Goal: Task Accomplishment & Management: Use online tool/utility

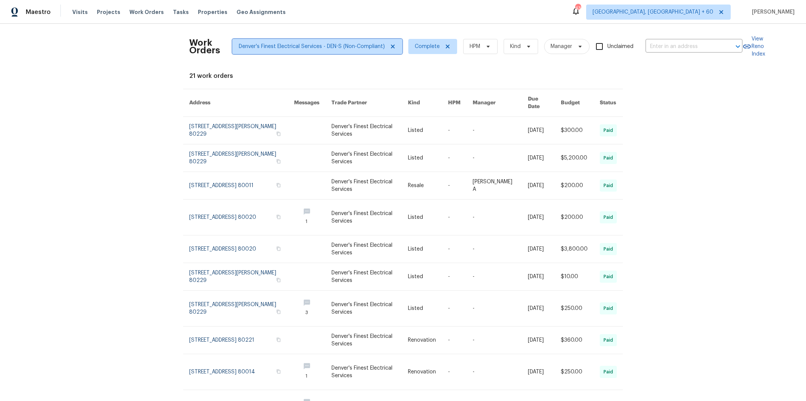
click at [391, 47] on icon at bounding box center [393, 47] width 4 height 4
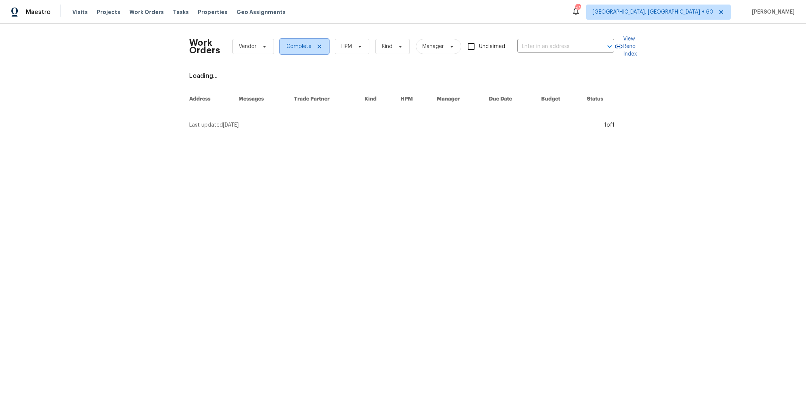
click at [317, 46] on icon at bounding box center [319, 47] width 4 height 4
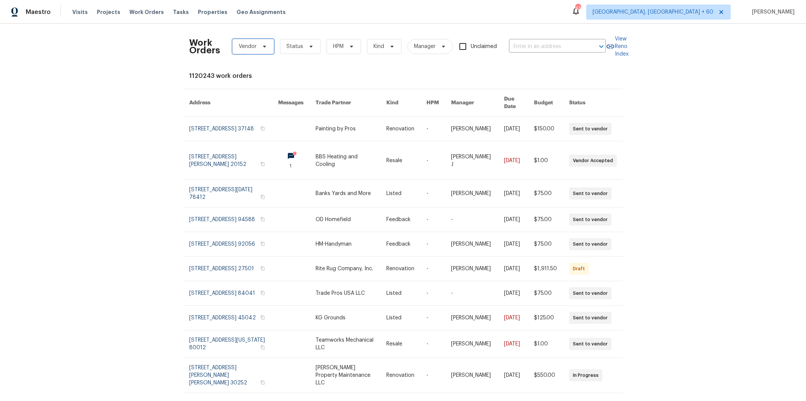
click at [259, 47] on span at bounding box center [263, 47] width 8 height 6
type input "thunder roofing"
click at [275, 89] on div "Thunder Roofing LLC - ABQ-S (Non-Compliant)" at bounding box center [291, 88] width 117 height 8
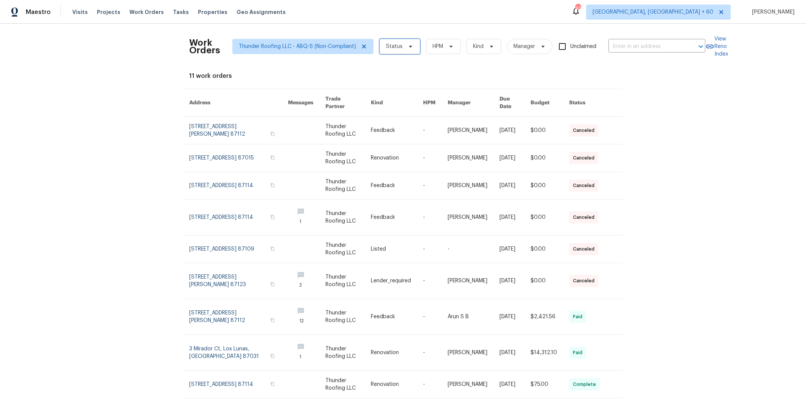
click at [390, 48] on span "Status" at bounding box center [394, 47] width 17 height 8
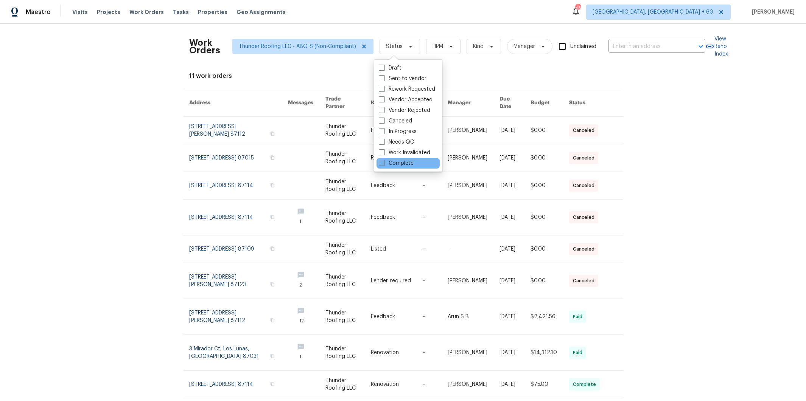
click at [406, 161] on label "Complete" at bounding box center [396, 164] width 35 height 8
click at [384, 161] on input "Complete" at bounding box center [381, 162] width 5 height 5
checkbox input "true"
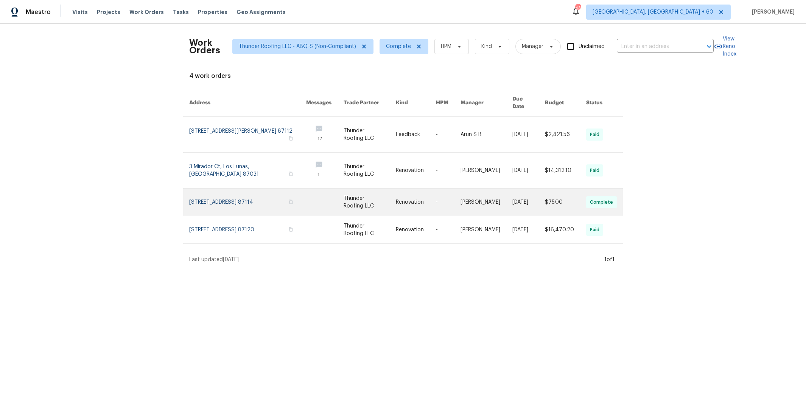
click at [449, 195] on link at bounding box center [448, 202] width 25 height 27
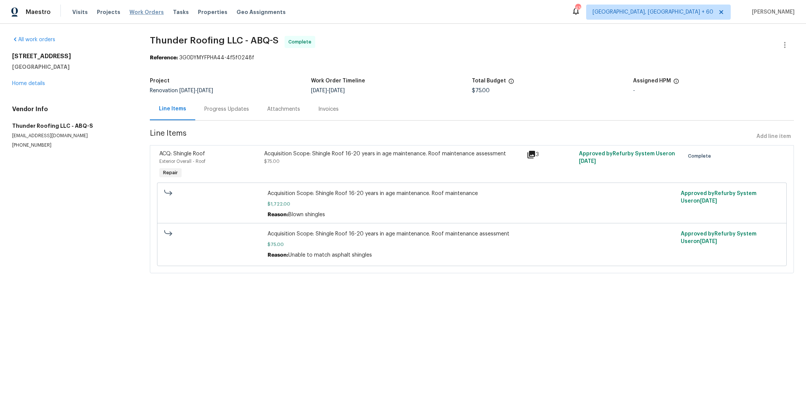
click at [137, 11] on span "Work Orders" at bounding box center [146, 12] width 34 height 8
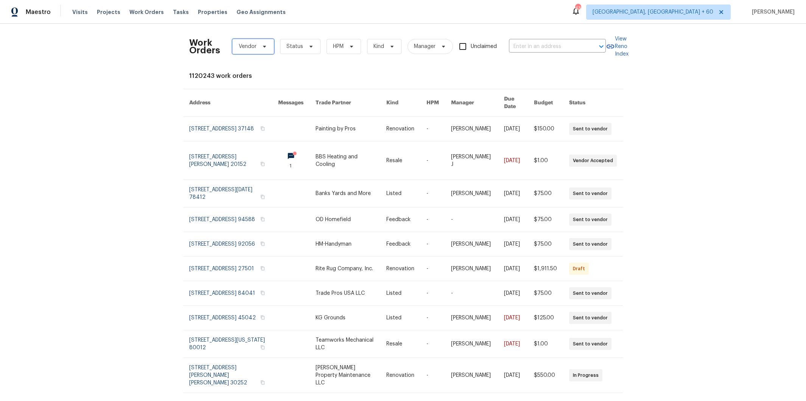
click at [259, 48] on span at bounding box center [263, 47] width 8 height 6
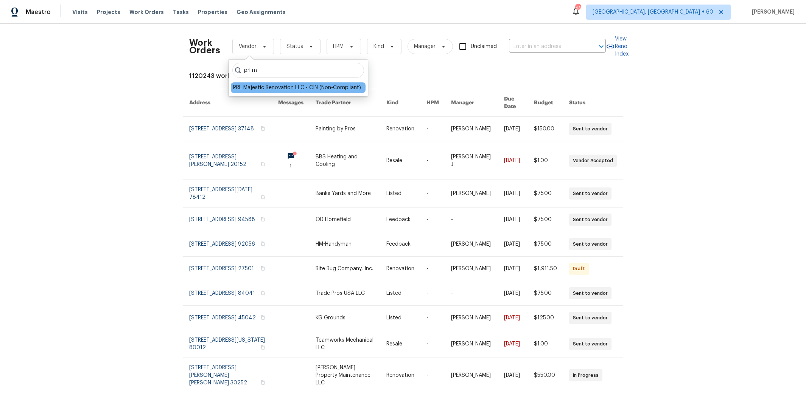
type input "prl m"
click at [268, 86] on div "PRL Majestic Renovation LLC - CIN (Non-Compliant)" at bounding box center [297, 88] width 128 height 8
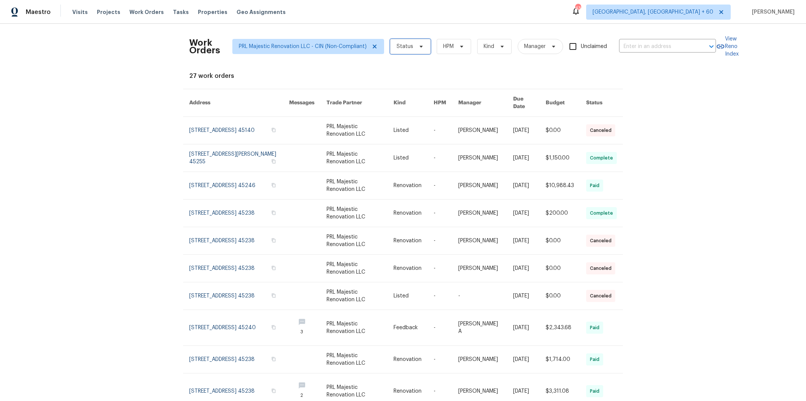
click at [398, 50] on span "Status" at bounding box center [404, 47] width 17 height 8
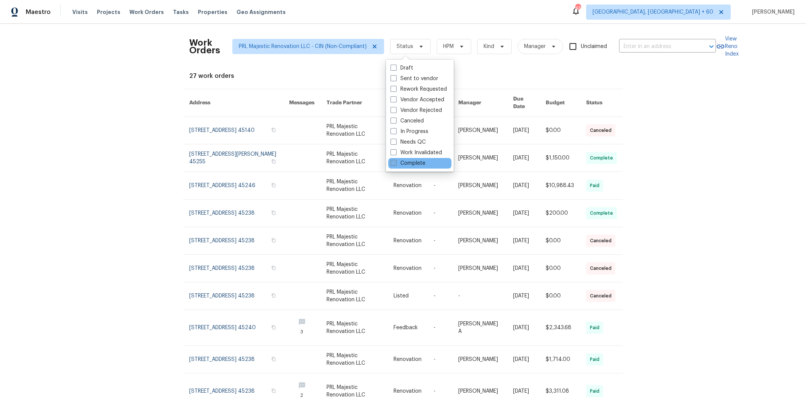
click at [414, 161] on label "Complete" at bounding box center [407, 164] width 35 height 8
click at [395, 161] on input "Complete" at bounding box center [392, 162] width 5 height 5
checkbox input "true"
